Goal: Communication & Community: Participate in discussion

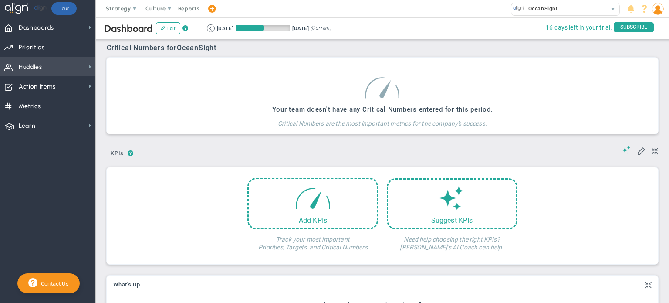
click at [48, 66] on span "Huddles Huddles" at bounding box center [47, 67] width 95 height 20
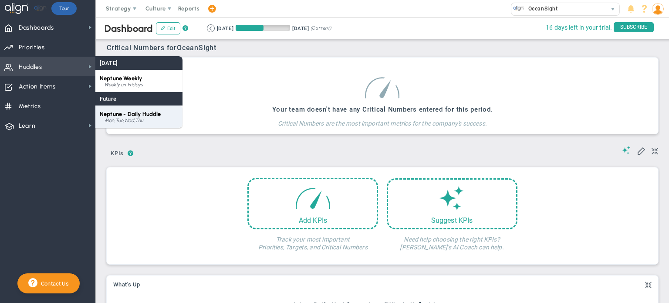
click at [134, 119] on div "Mon,Tue,Wed,Thu" at bounding box center [142, 120] width 74 height 5
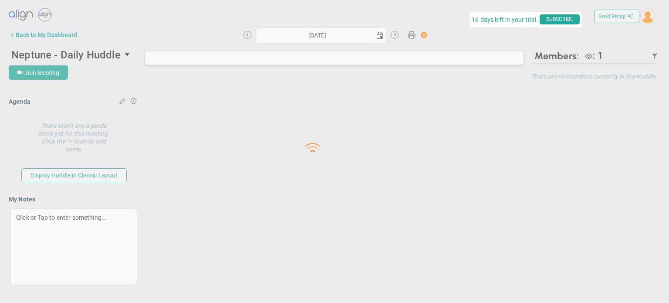
type input "[DATE]"
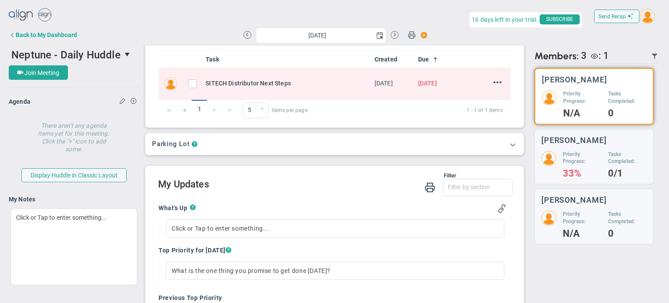
scroll to position [87, 0]
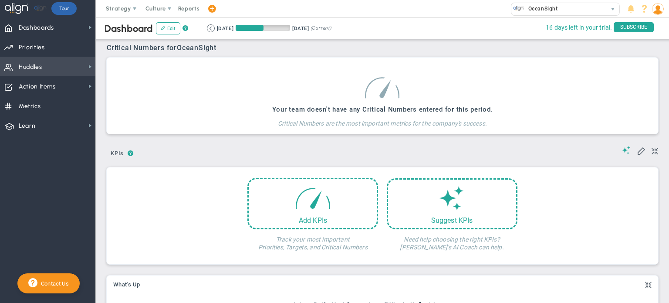
click at [38, 66] on span "Huddles" at bounding box center [31, 67] width 24 height 18
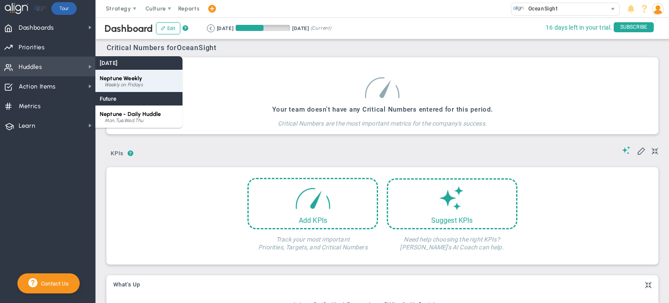
click at [128, 75] on span "Neptune Weekly" at bounding box center [121, 78] width 42 height 7
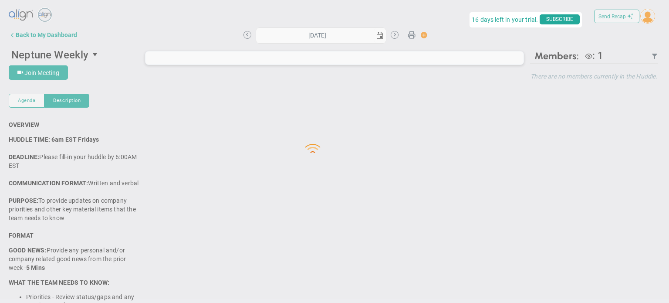
type input "[DATE]"
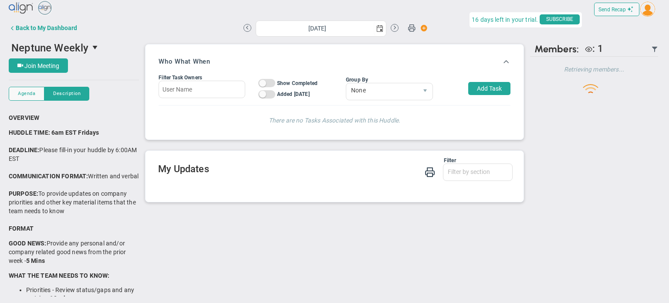
scroll to position [7, 0]
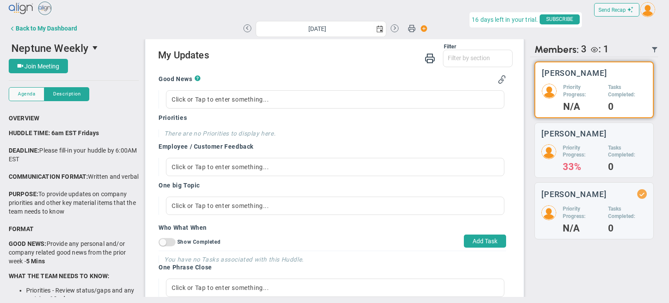
scroll to position [113, 0]
click at [261, 103] on div "Click or Tap to enter something..." at bounding box center [335, 100] width 339 height 18
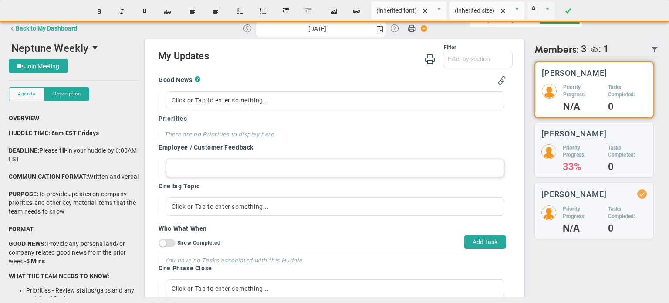
click at [221, 164] on div at bounding box center [335, 168] width 339 height 18
click at [229, 208] on div at bounding box center [335, 206] width 339 height 18
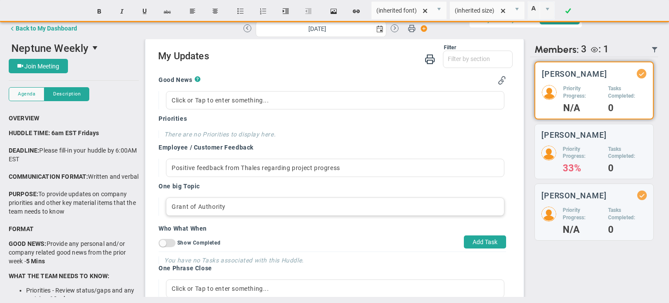
click at [307, 215] on div "Grant of Authority" at bounding box center [335, 206] width 339 height 18
click at [407, 250] on div "On Off Show Completed Add Task" at bounding box center [333, 241] width 348 height 19
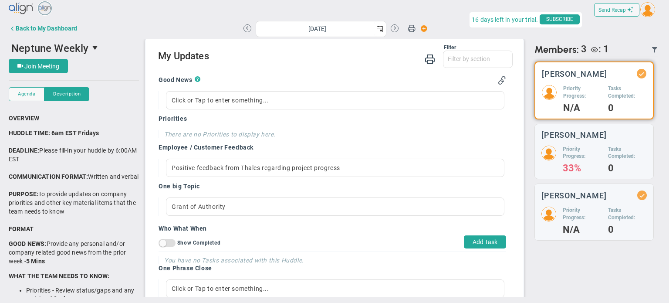
click at [197, 78] on span "?" at bounding box center [198, 81] width 6 height 10
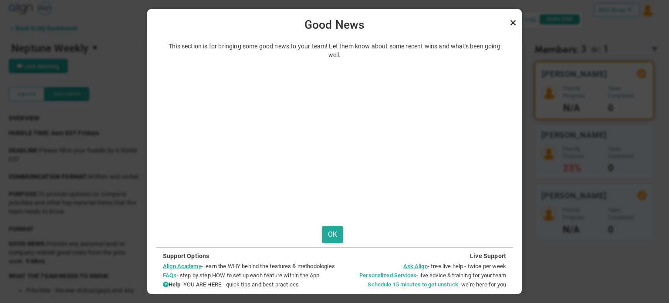
click at [512, 22] on link "Close" at bounding box center [513, 22] width 10 height 10
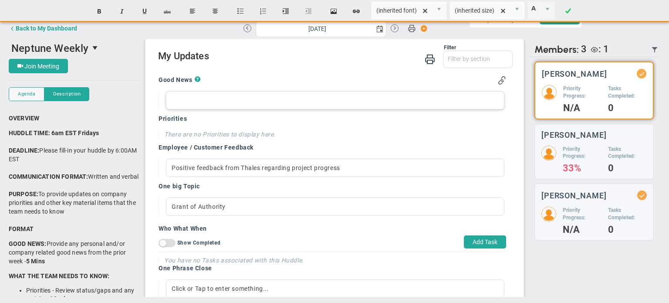
click at [278, 101] on div at bounding box center [335, 100] width 339 height 18
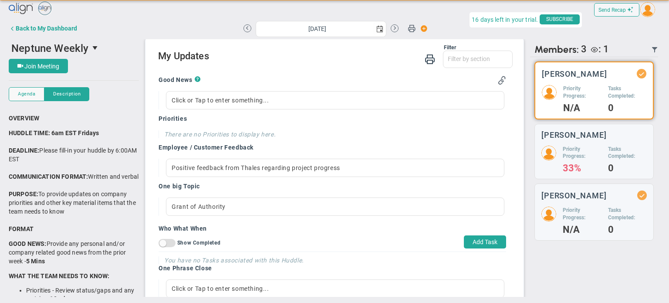
click at [341, 134] on h4 "There are no Priorities to display here." at bounding box center [266, 134] width 205 height 8
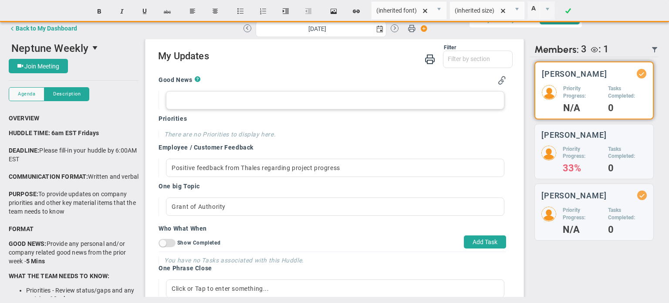
click at [296, 104] on div at bounding box center [335, 100] width 339 height 18
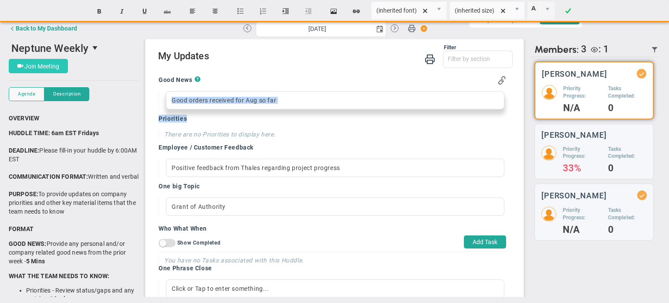
drag, startPoint x: 205, startPoint y: 115, endPoint x: 26, endPoint y: 64, distance: 185.8
click at [26, 64] on div "Neptune Weekly 79032 Join Meeting [GEOGRAPHIC_DATA] [GEOGRAPHIC_DATA] Descripti…" at bounding box center [335, 168] width 652 height 258
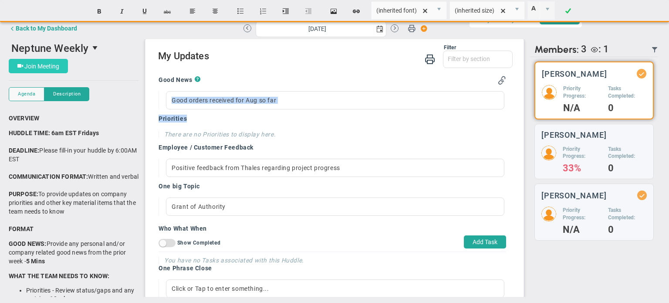
click at [26, 64] on span "Join Meeting" at bounding box center [41, 66] width 35 height 7
